Goal: Navigation & Orientation: Find specific page/section

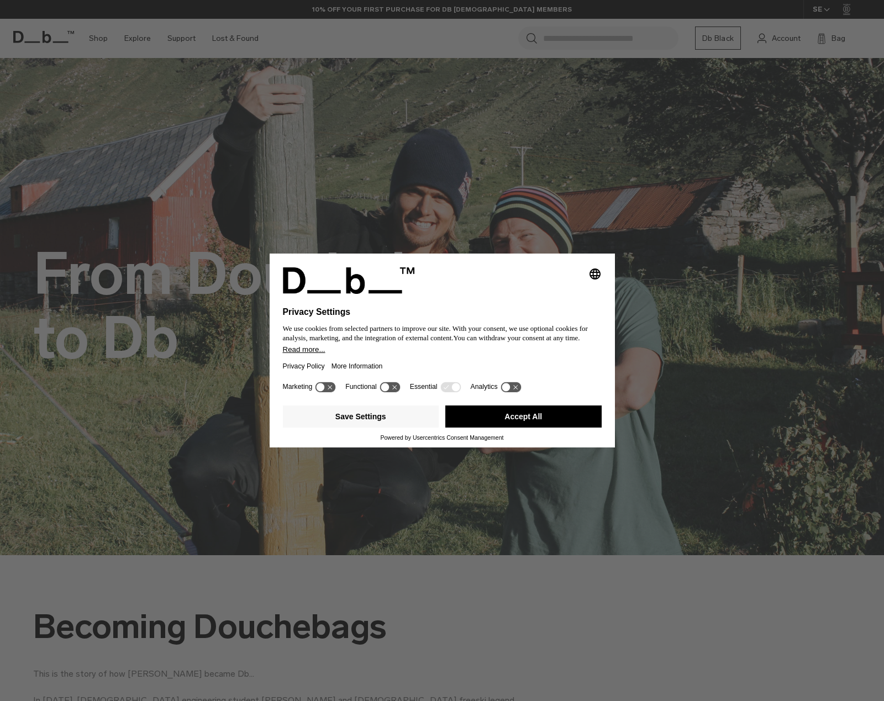
click at [540, 419] on button "Accept All" at bounding box center [523, 417] width 156 height 22
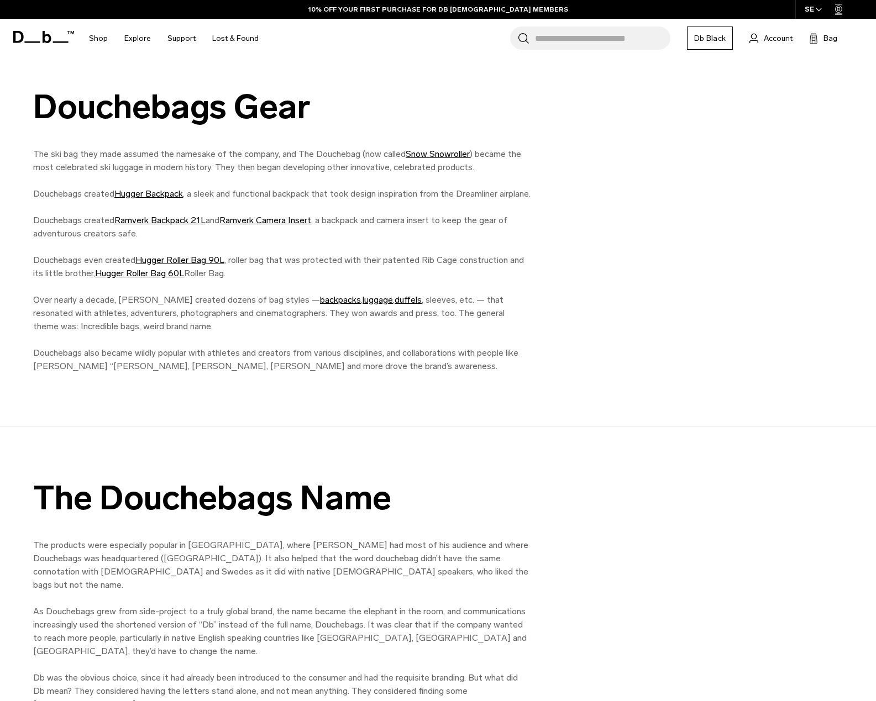
scroll to position [933, 0]
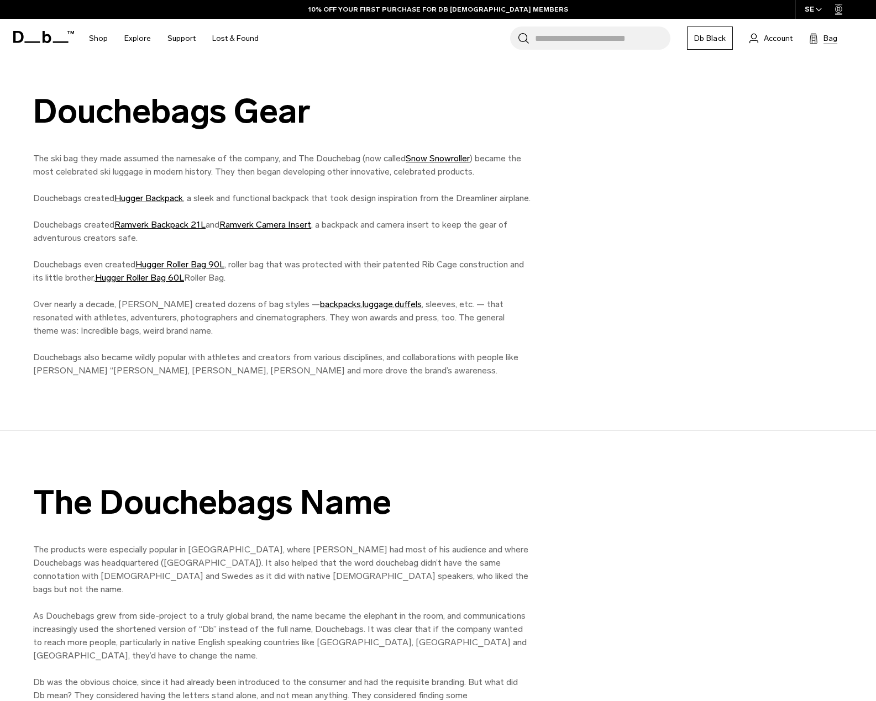
click at [826, 35] on span "Bag" at bounding box center [830, 39] width 14 height 12
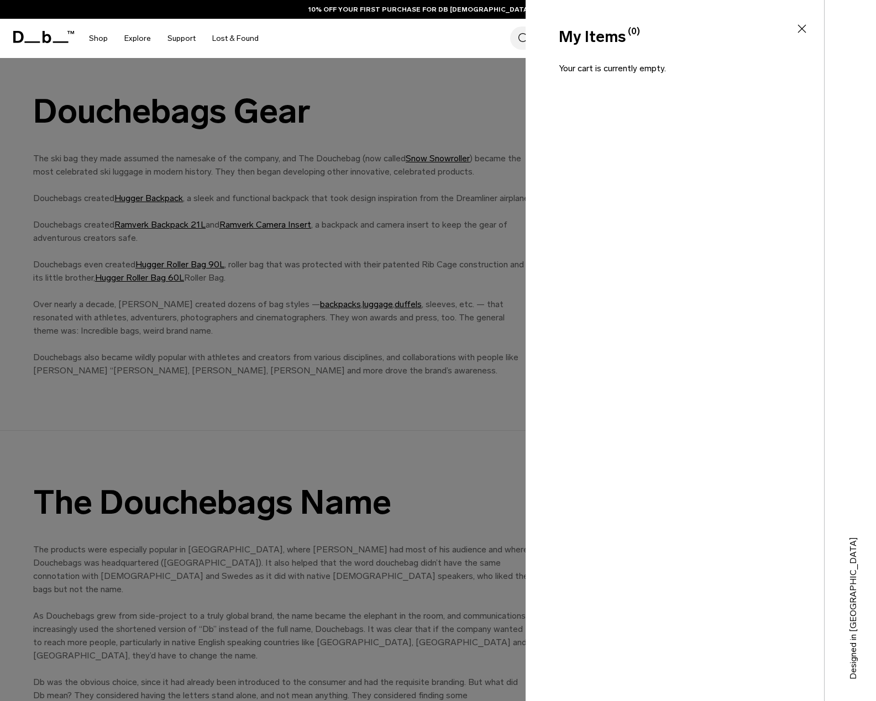
click at [308, 38] on div "Search for Bags, Luggage... Search Close Trending Products All Products Hugger …" at bounding box center [567, 38] width 600 height 39
click at [803, 27] on icon at bounding box center [801, 29] width 8 height 8
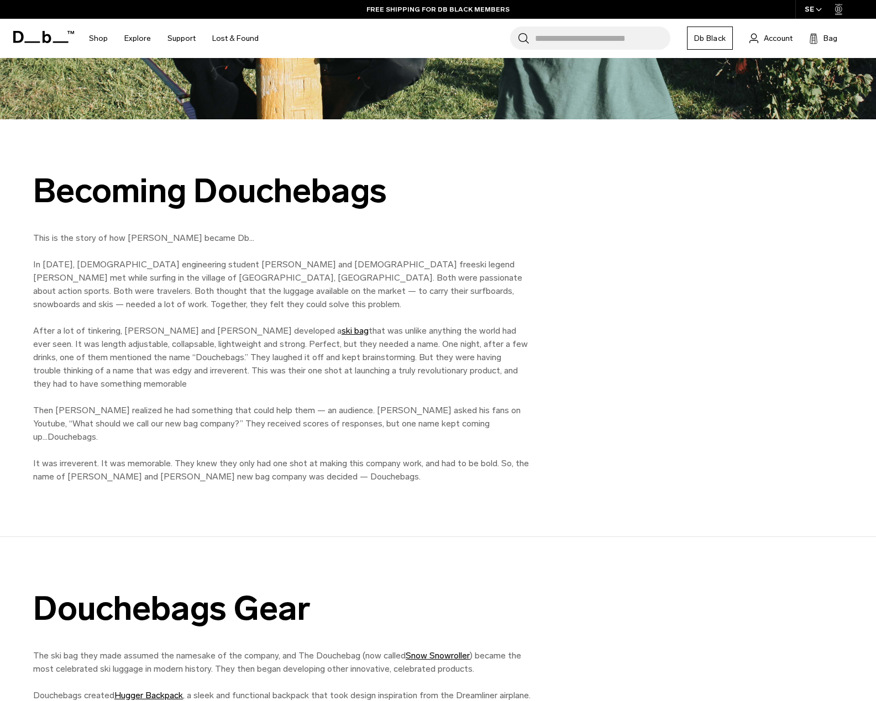
scroll to position [104, 0]
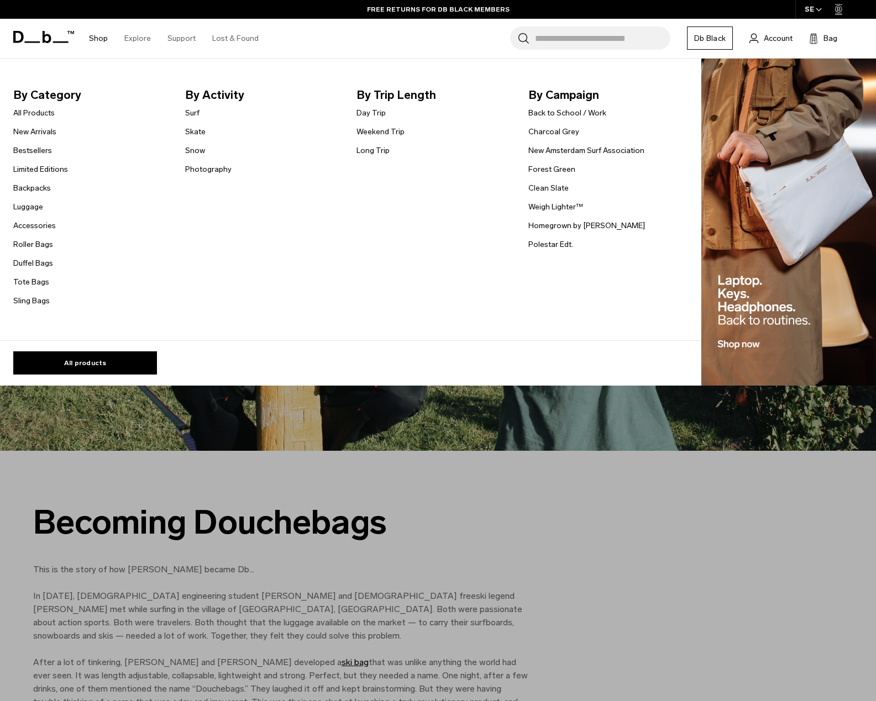
click at [97, 38] on link "Shop" at bounding box center [98, 38] width 19 height 39
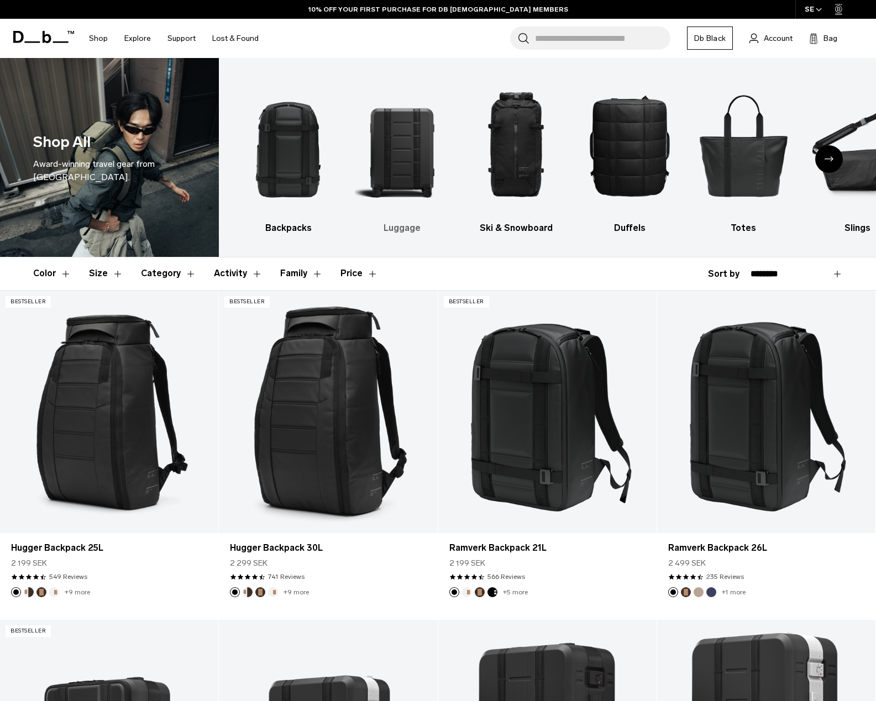
click at [412, 164] on img "2 / 10" at bounding box center [402, 145] width 94 height 141
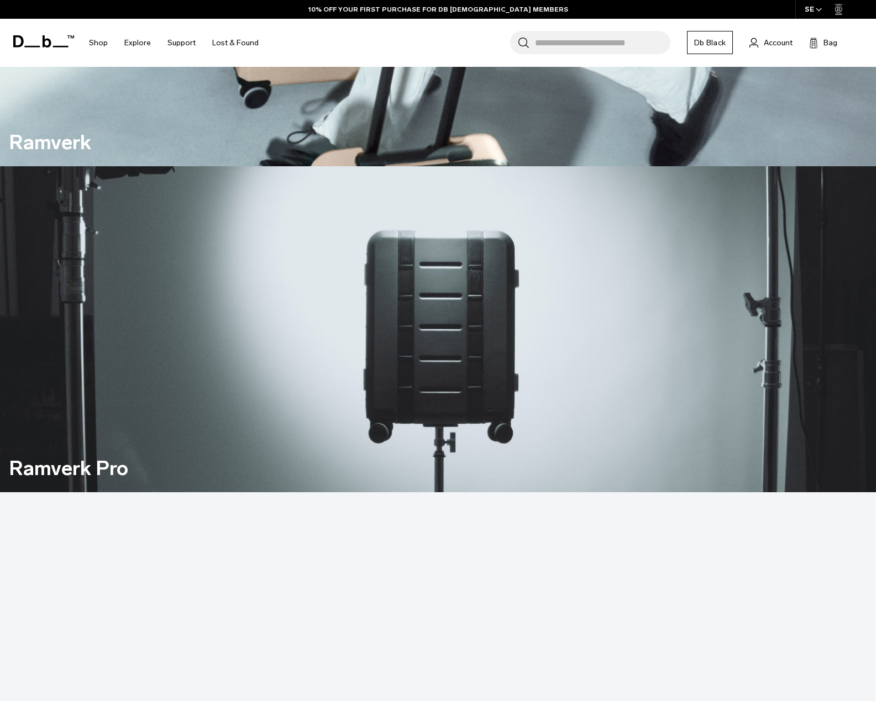
scroll to position [884, 0]
